Goal: Information Seeking & Learning: Check status

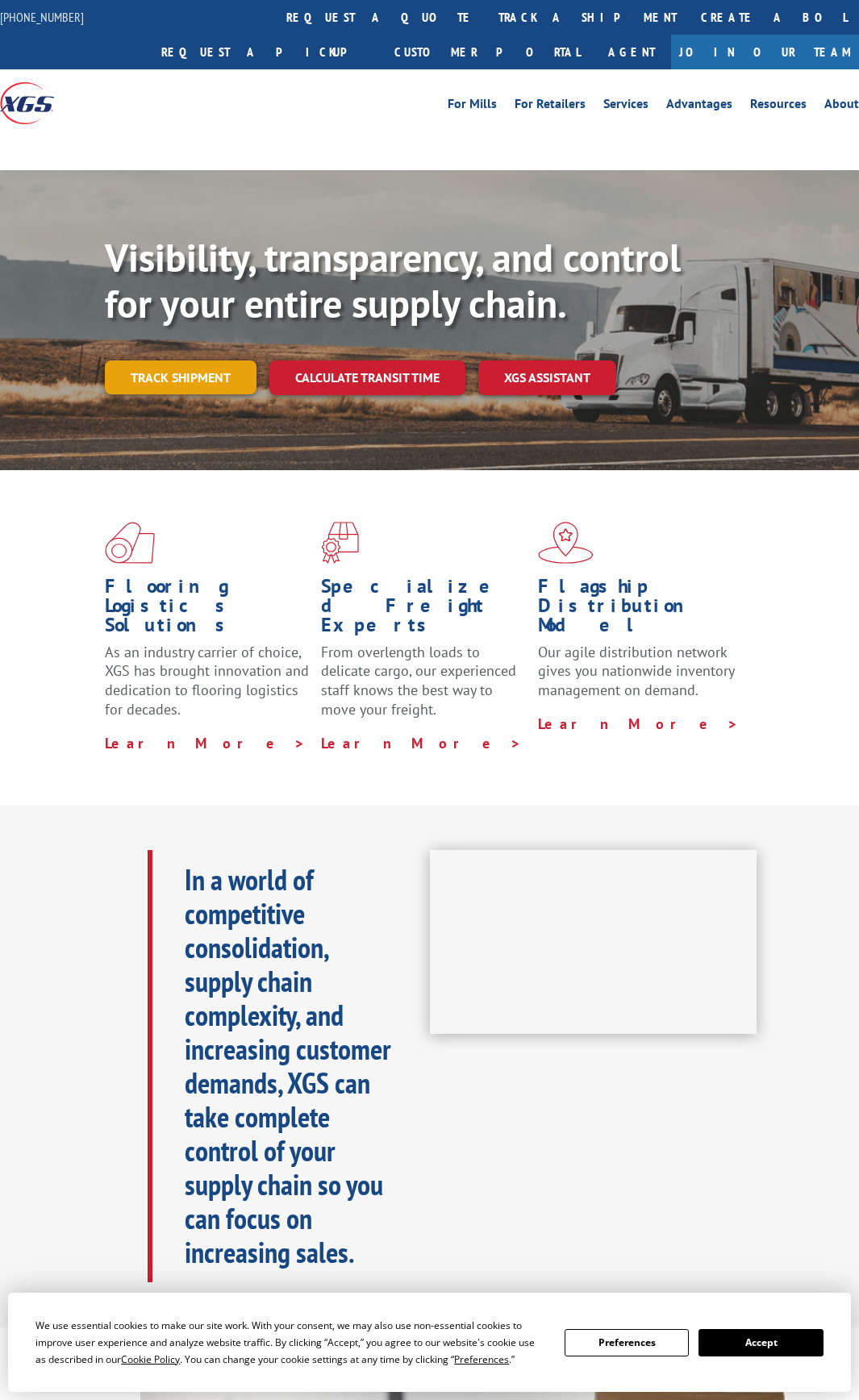
click at [213, 386] on link "Track shipment" at bounding box center [181, 378] width 152 height 34
click at [222, 376] on link "Track shipment" at bounding box center [181, 378] width 152 height 34
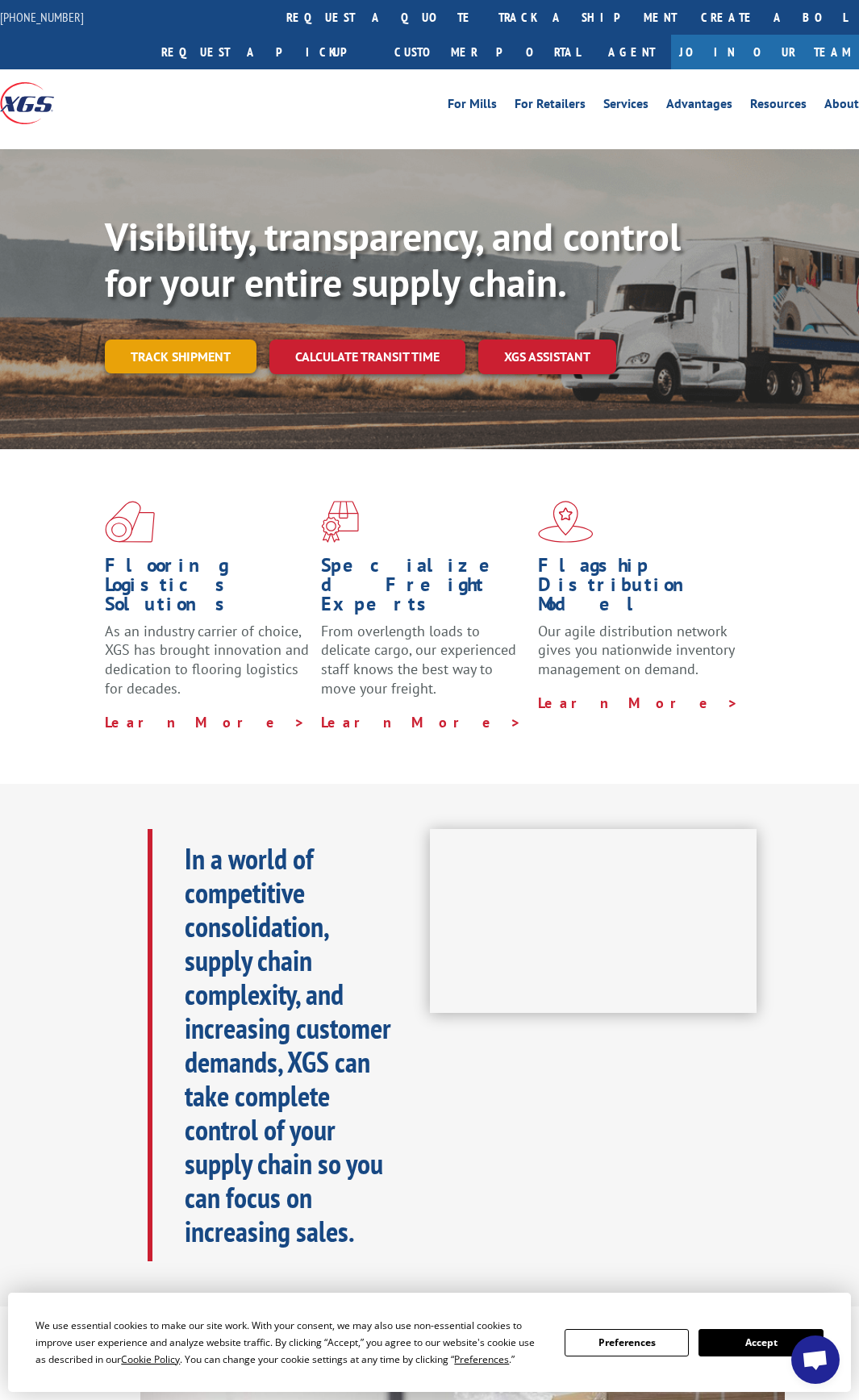
click at [226, 363] on link "Track shipment" at bounding box center [181, 356] width 152 height 34
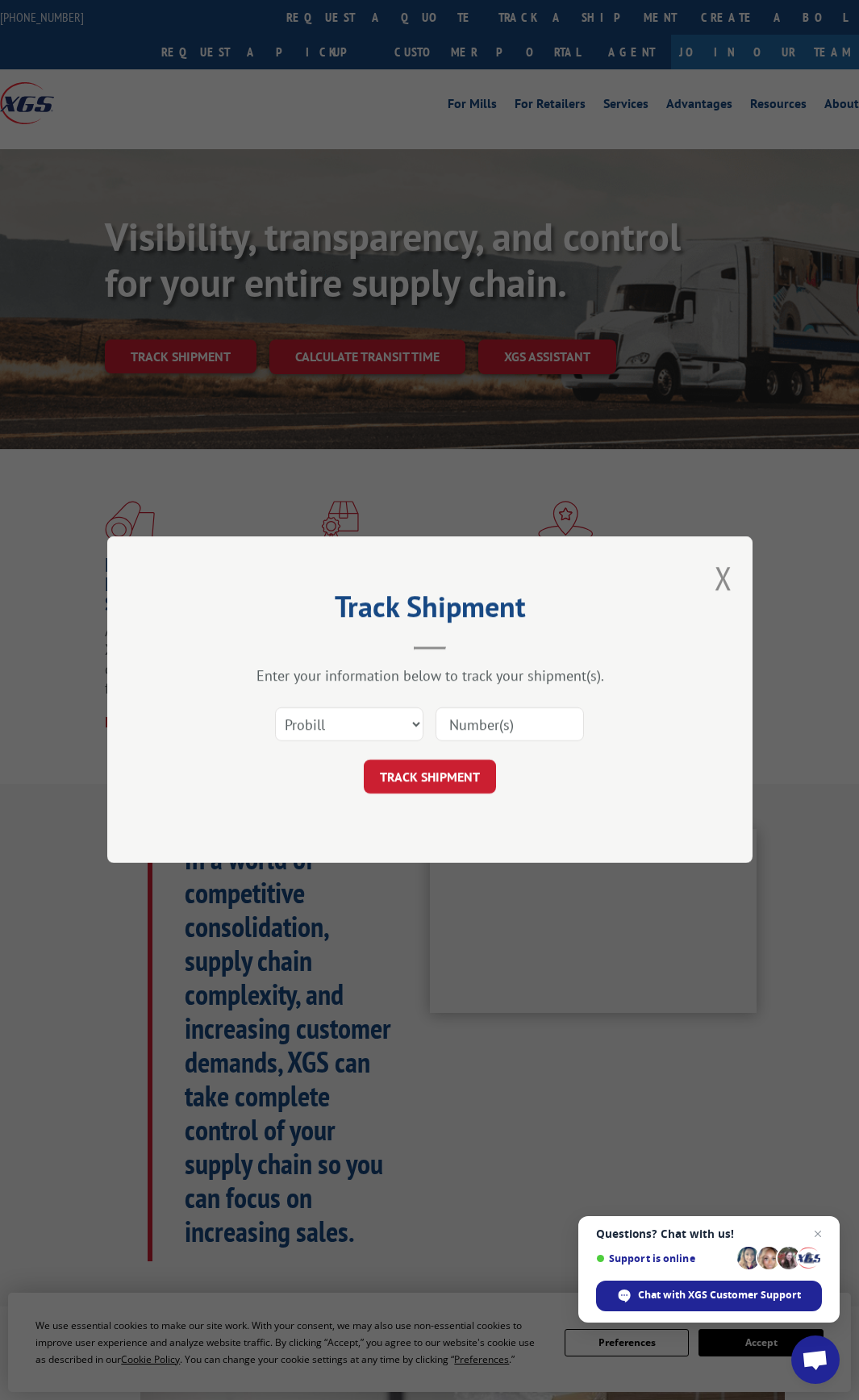
click at [487, 725] on input at bounding box center [510, 725] width 148 height 34
paste input "17691565"
type input "17691565"
click at [446, 766] on button "TRACK SHIPMENT" at bounding box center [430, 777] width 132 height 34
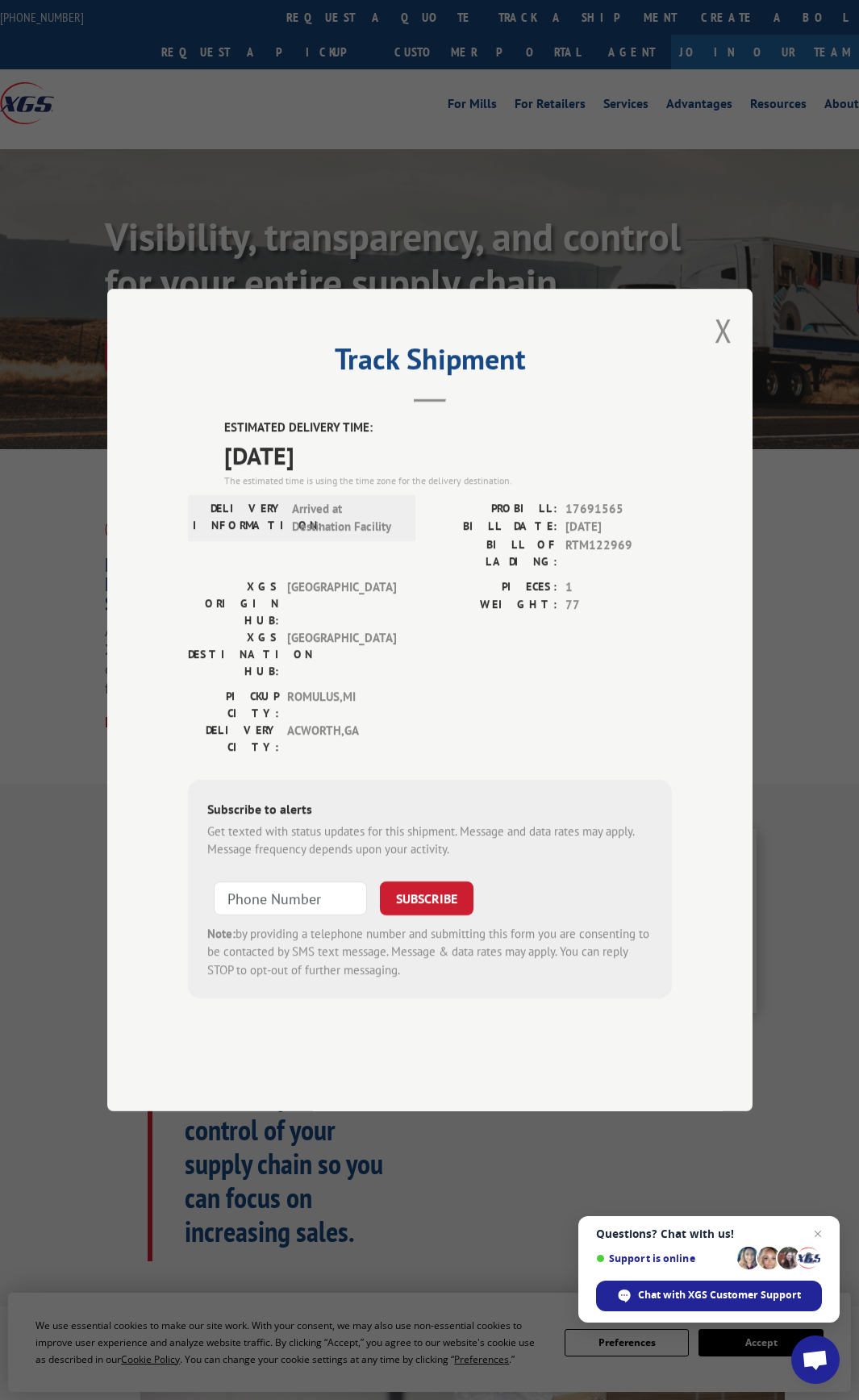
drag, startPoint x: 347, startPoint y: 499, endPoint x: 223, endPoint y: 505, distance: 124.1
click at [223, 505] on div "ESTIMATED DELIVERY TIME: [DATE] The estimated time is using the time zone for t…" at bounding box center [430, 707] width 483 height 580
copy span "[DATE]"
click at [600, 437] on label "ESTIMATED DELIVERY TIME:" at bounding box center [447, 427] width 447 height 19
click at [725, 352] on button "Close modal" at bounding box center [723, 330] width 18 height 42
